Goal: Task Accomplishment & Management: Manage account settings

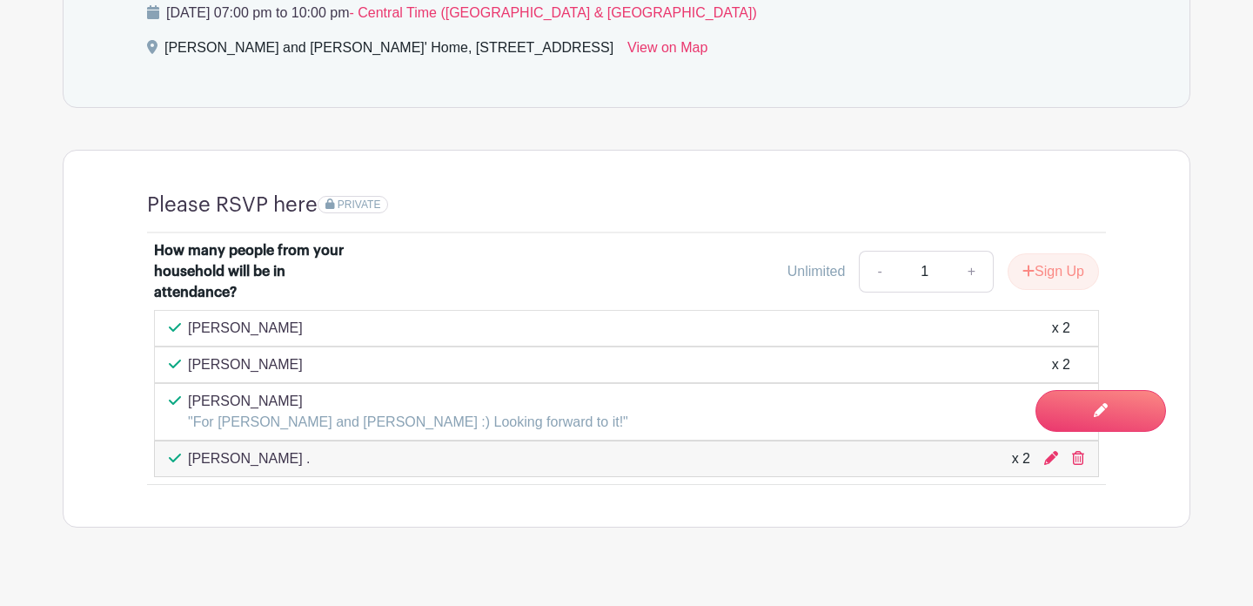
scroll to position [888, 0]
click at [265, 334] on p "[PERSON_NAME]" at bounding box center [245, 328] width 115 height 21
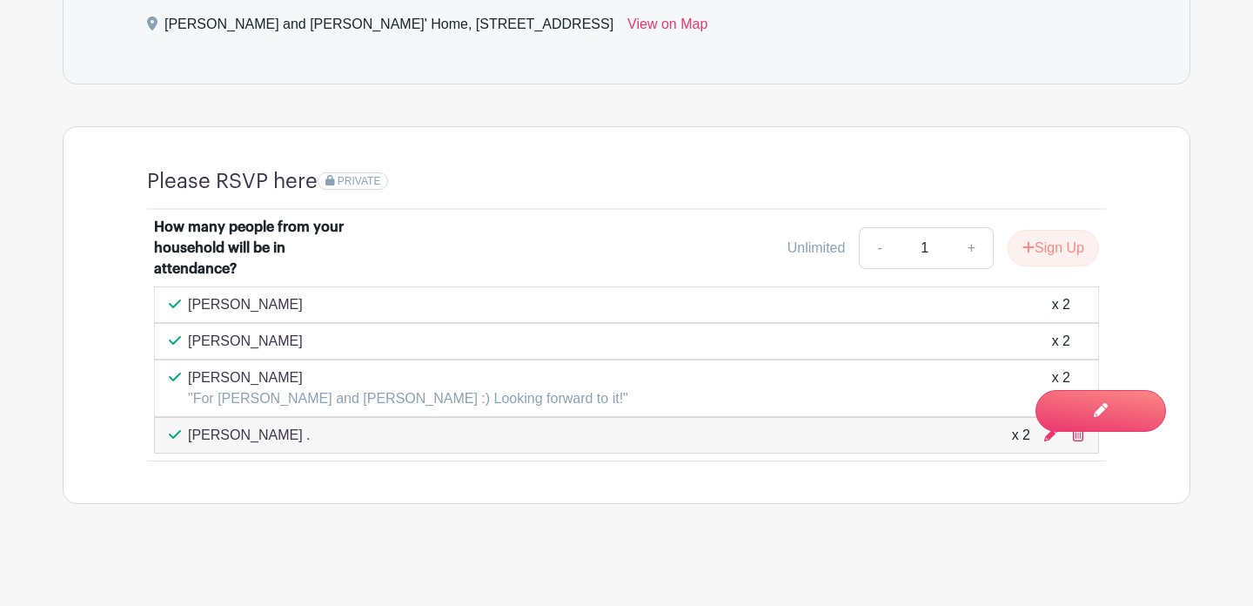
scroll to position [914, 0]
click at [1061, 307] on div "x 2" at bounding box center [1061, 303] width 18 height 21
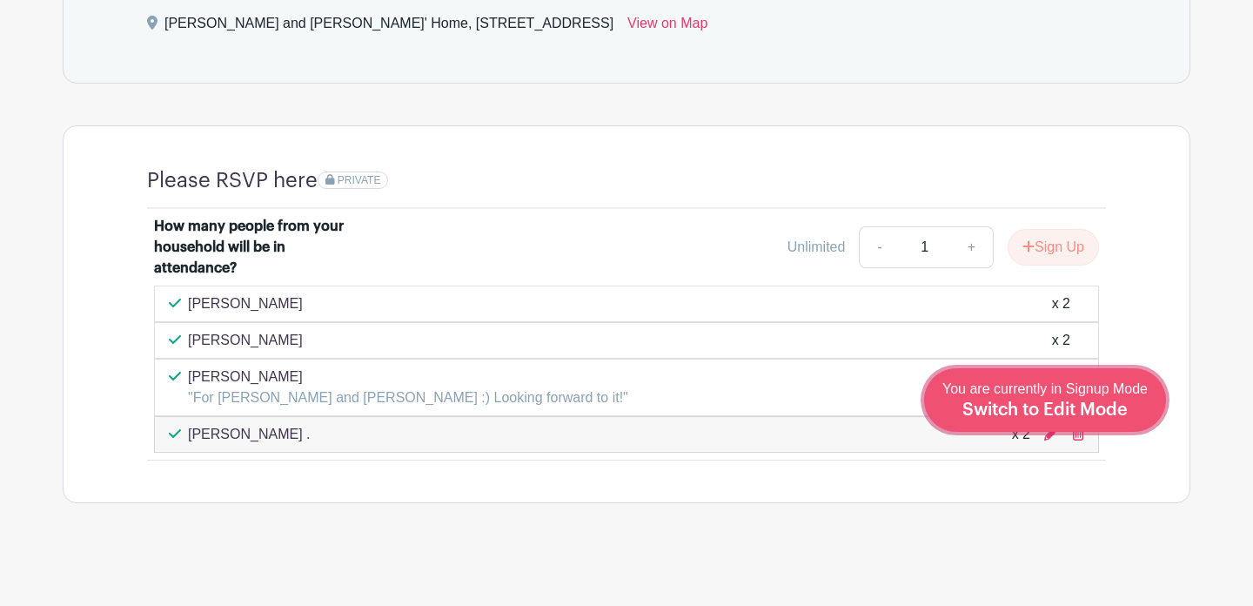
click at [1093, 404] on span "Switch to Edit Mode" at bounding box center [1044, 409] width 165 height 17
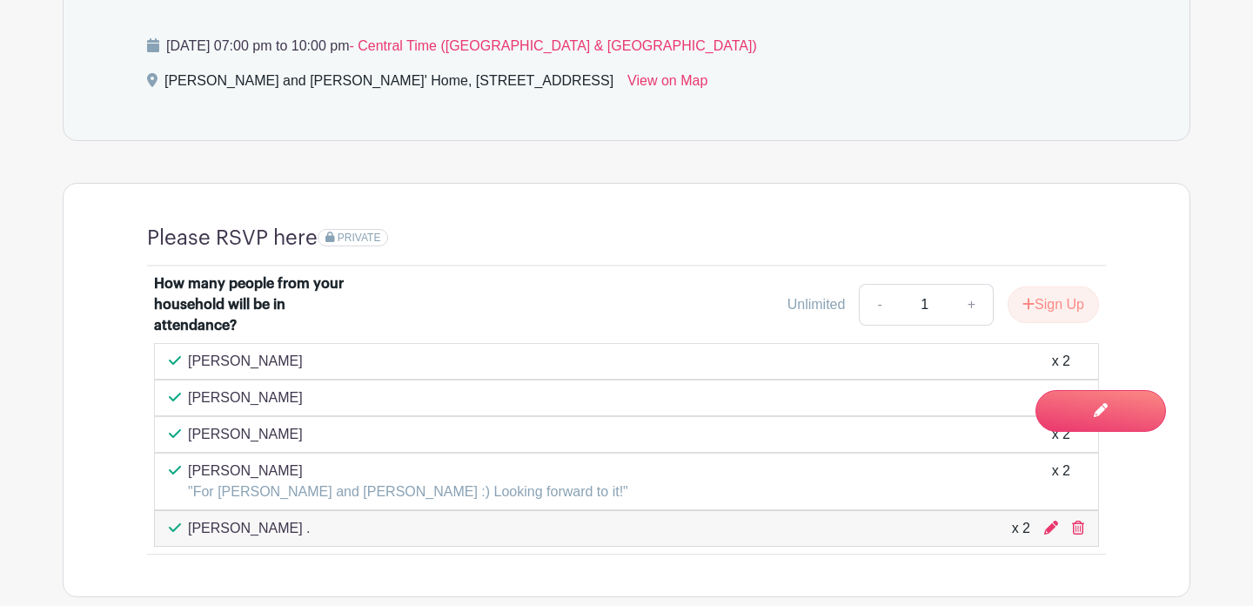
scroll to position [887, 0]
